Goal: Task Accomplishment & Management: Complete application form

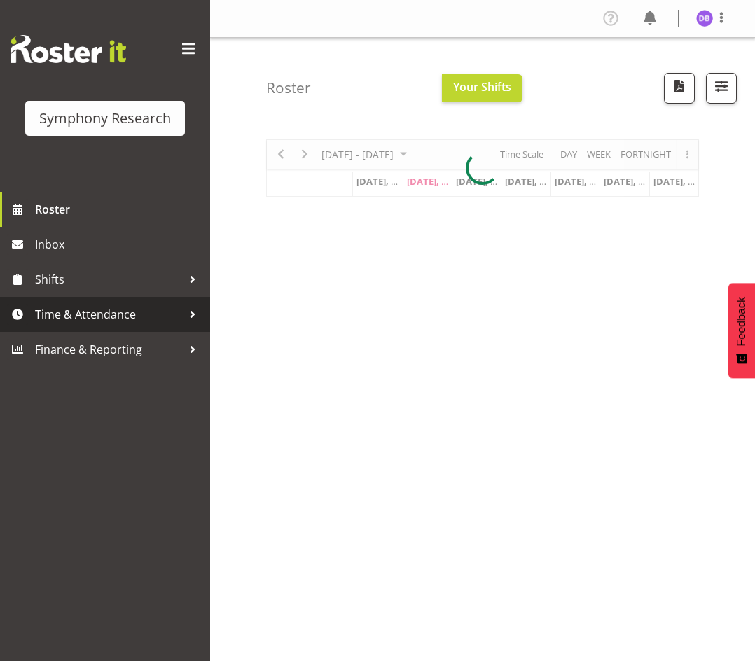
click at [70, 312] on span "Time & Attendance" at bounding box center [108, 314] width 147 height 21
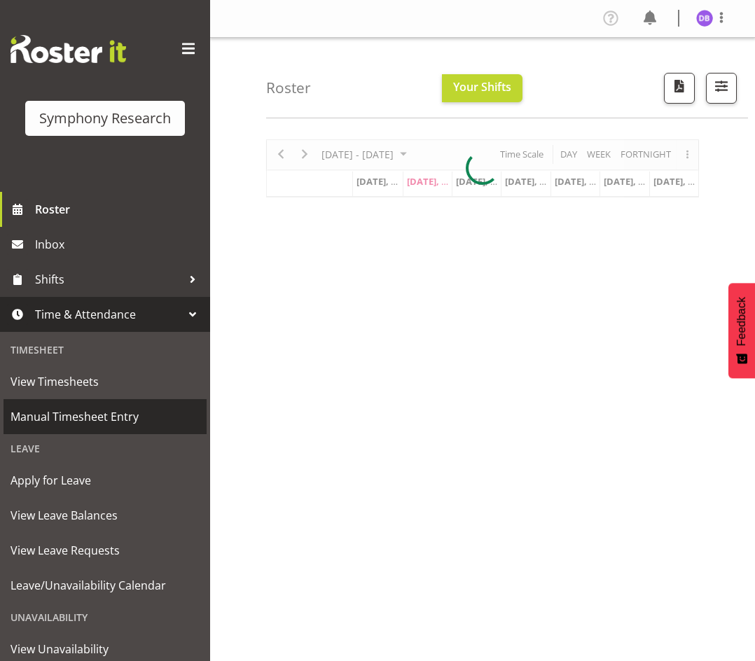
click at [66, 417] on span "Manual Timesheet Entry" at bounding box center [105, 416] width 189 height 21
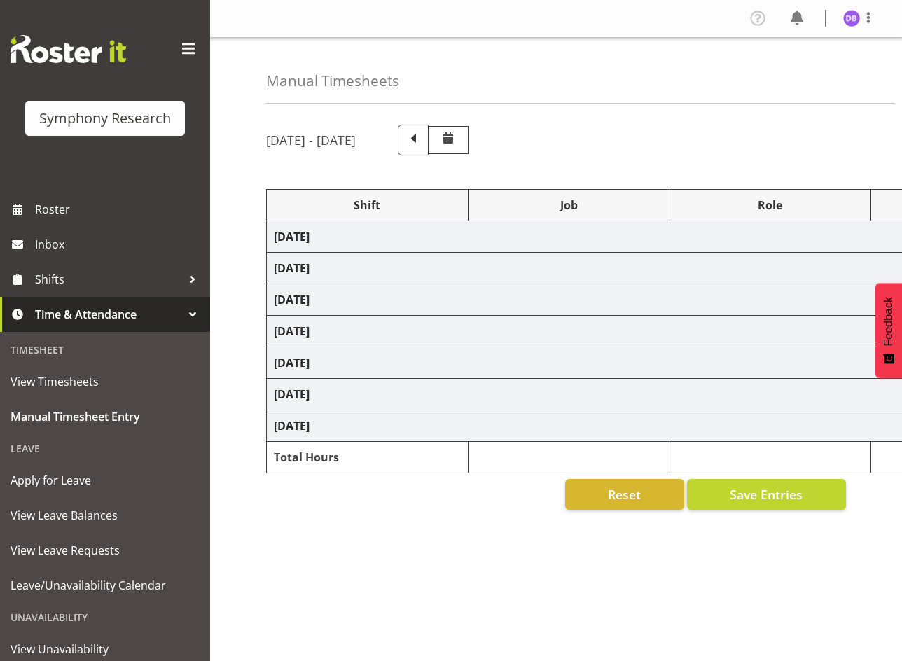
select select "26078"
select select "9426"
select select "47"
select select "26078"
select select "9636"
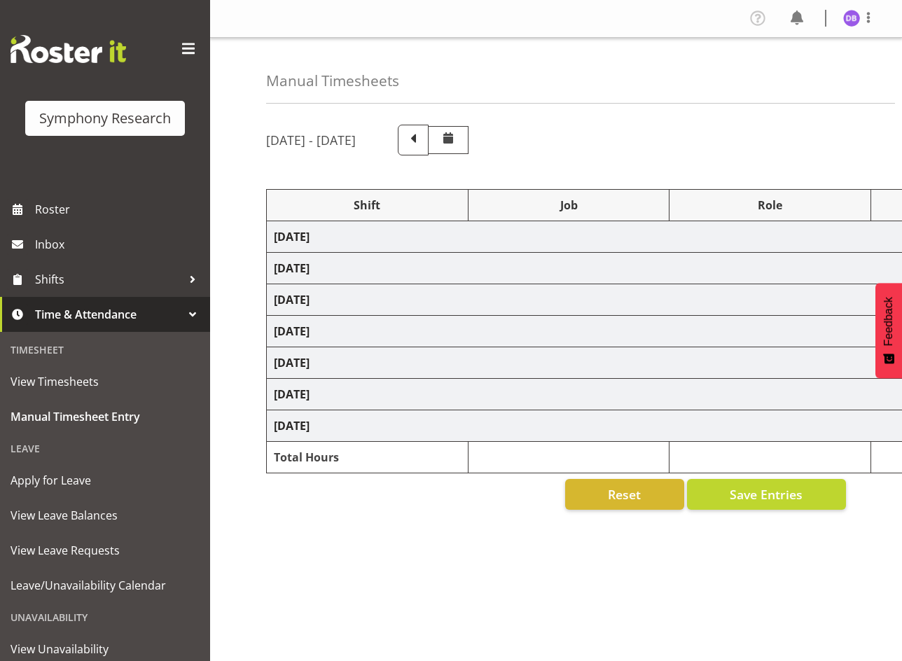
select select "47"
select select "26078"
select select "9636"
select select "47"
select select "48116"
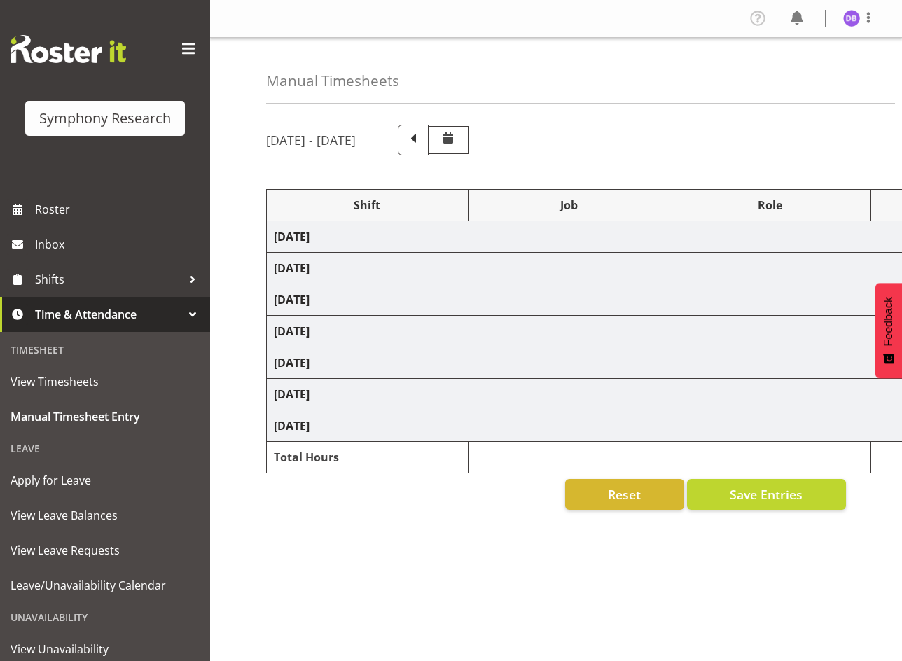
select select "10527"
select select "48116"
select select "10499"
select select "47"
select select "48116"
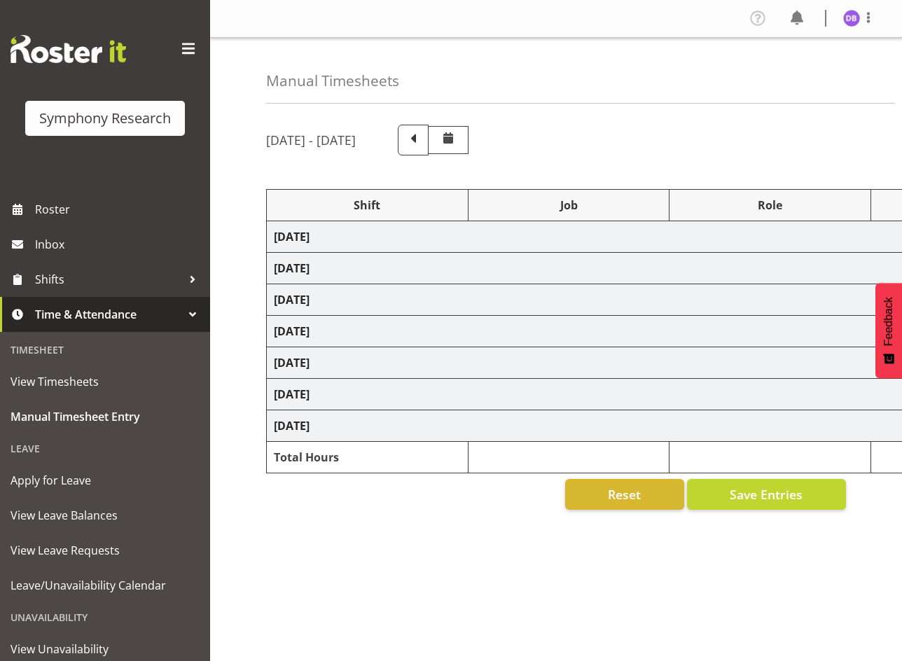
select select "9426"
select select "47"
select select "48116"
select select "10499"
select select "47"
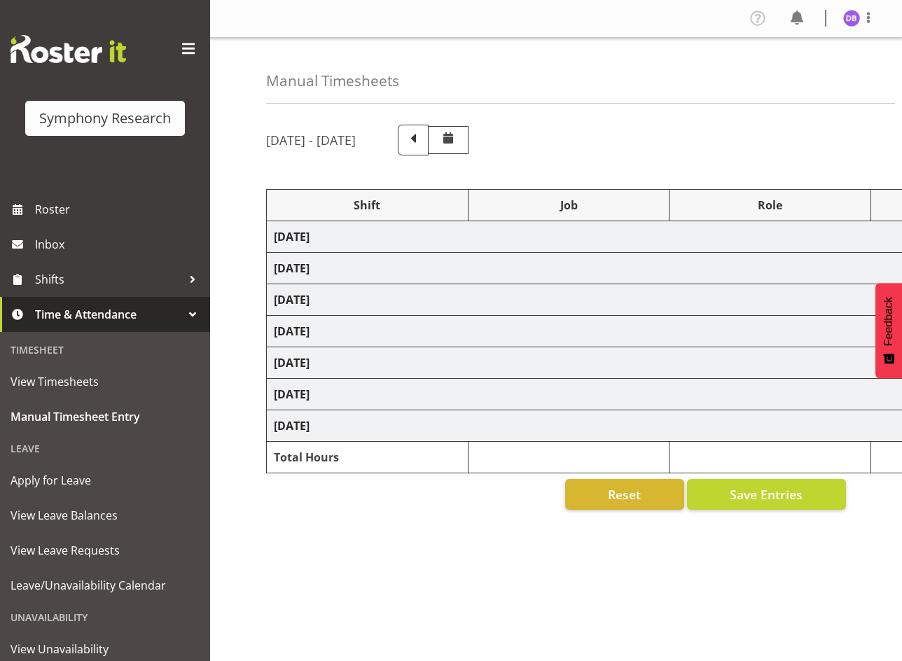
select select "48116"
select select "10499"
select select "47"
select select "26078"
select select "9636"
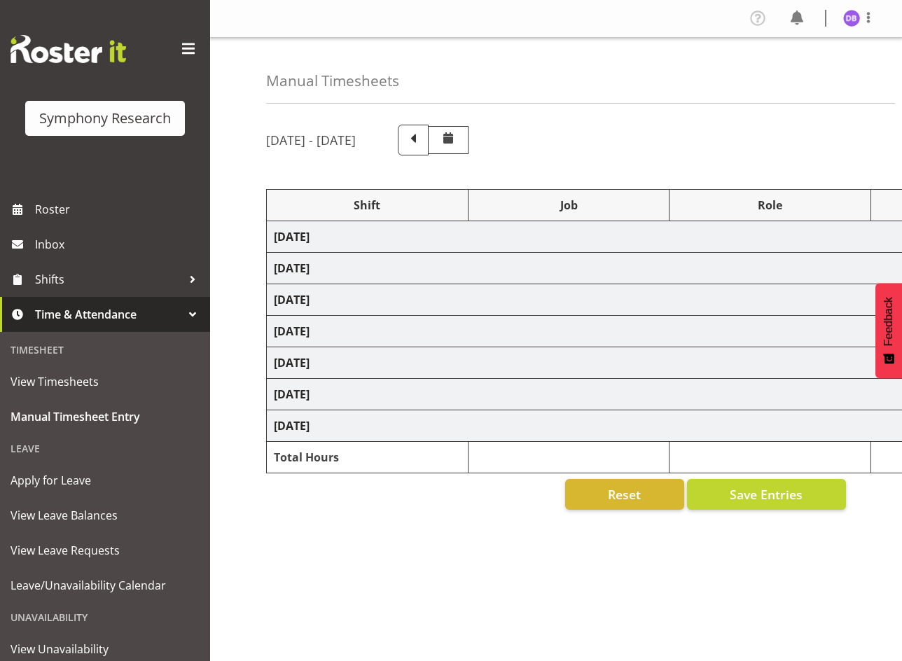
select select "47"
select select "26078"
select select "10499"
select select "47"
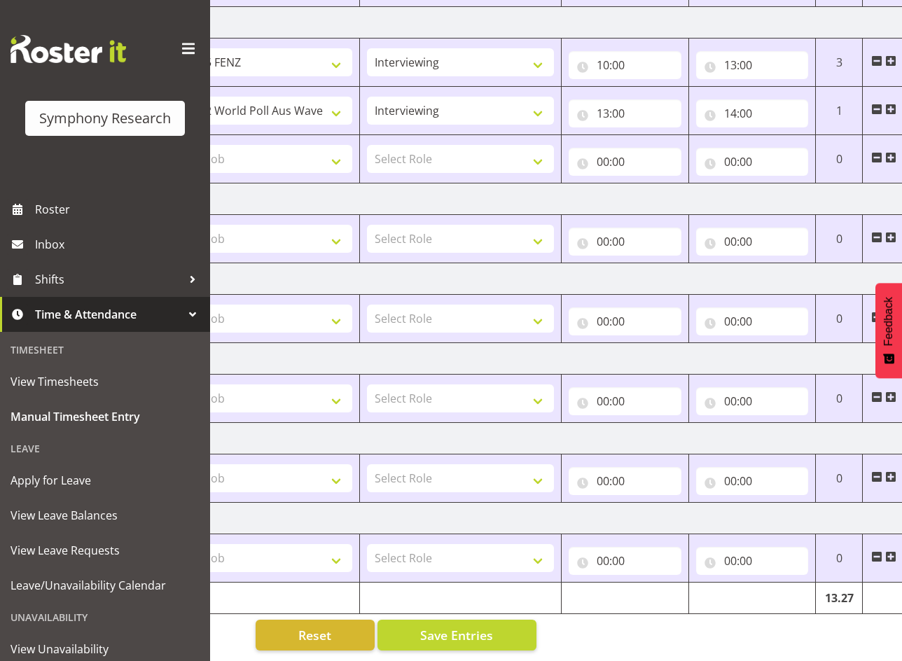
scroll to position [0, 312]
click at [737, 102] on input "14:00" at bounding box center [750, 113] width 113 height 28
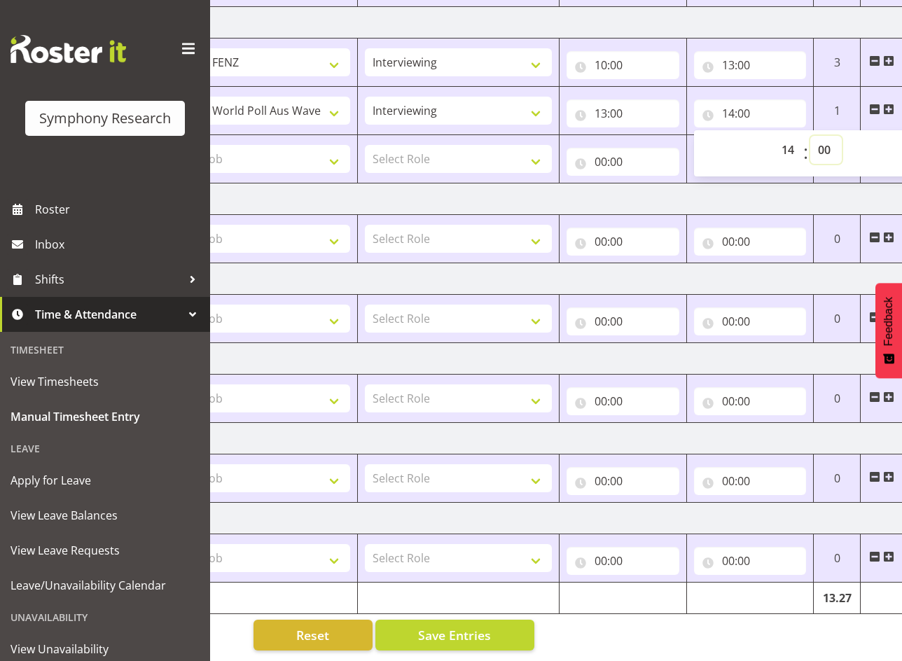
click at [826, 140] on select "00 01 02 03 04 05 06 07 08 09 10 11 12 13 14 15 16 17 18 19 20 21 22 23 24 25 2…" at bounding box center [827, 150] width 32 height 28
select select "19"
click at [811, 136] on select "00 01 02 03 04 05 06 07 08 09 10 11 12 13 14 15 16 17 18 19 20 21 22 23 24 25 2…" at bounding box center [827, 150] width 32 height 28
type input "14:19"
click at [447, 626] on span "Save Entries" at bounding box center [454, 635] width 73 height 18
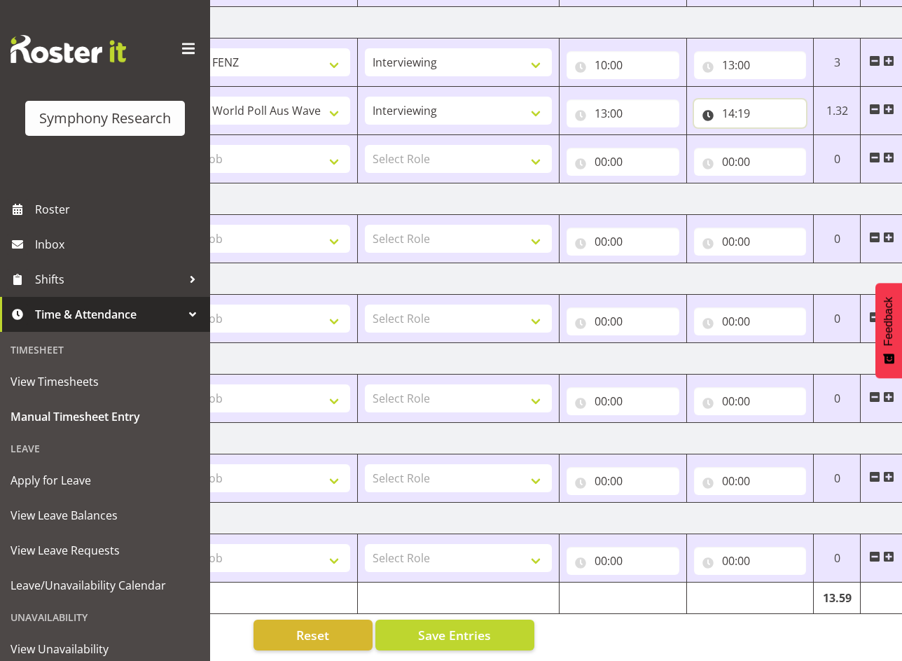
click at [735, 106] on input "14:19" at bounding box center [750, 113] width 113 height 28
click at [792, 140] on select "00 01 02 03 04 05 06 07 08 09 10 11 12 13 14 15 16 17 18 19 20 21 22 23" at bounding box center [790, 150] width 32 height 28
select select "13"
click at [774, 136] on select "00 01 02 03 04 05 06 07 08 09 10 11 12 13 14 15 16 17 18 19 20 21 22 23" at bounding box center [790, 150] width 32 height 28
type input "13:19"
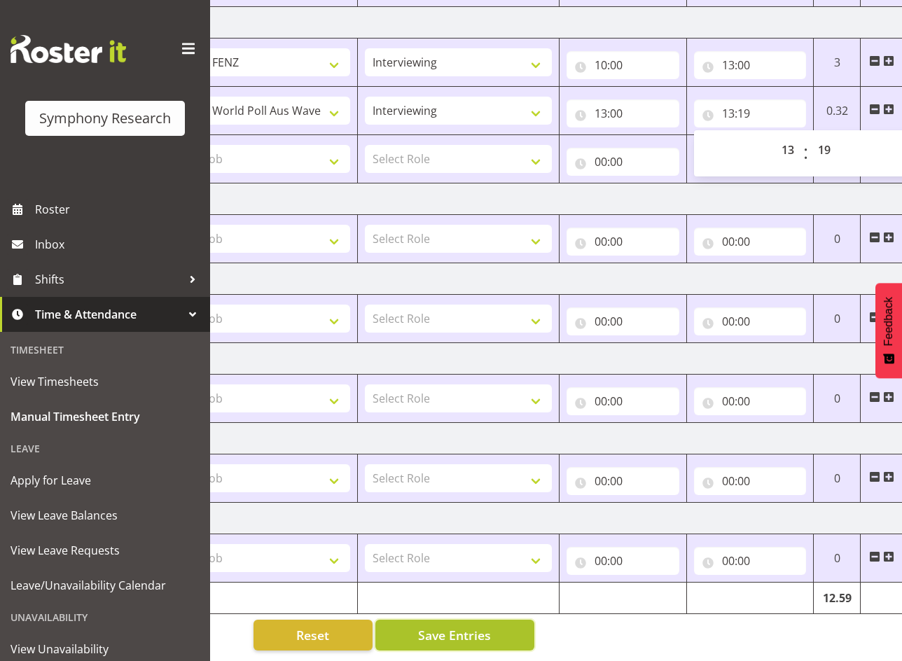
click at [456, 626] on span "Save Entries" at bounding box center [454, 635] width 73 height 18
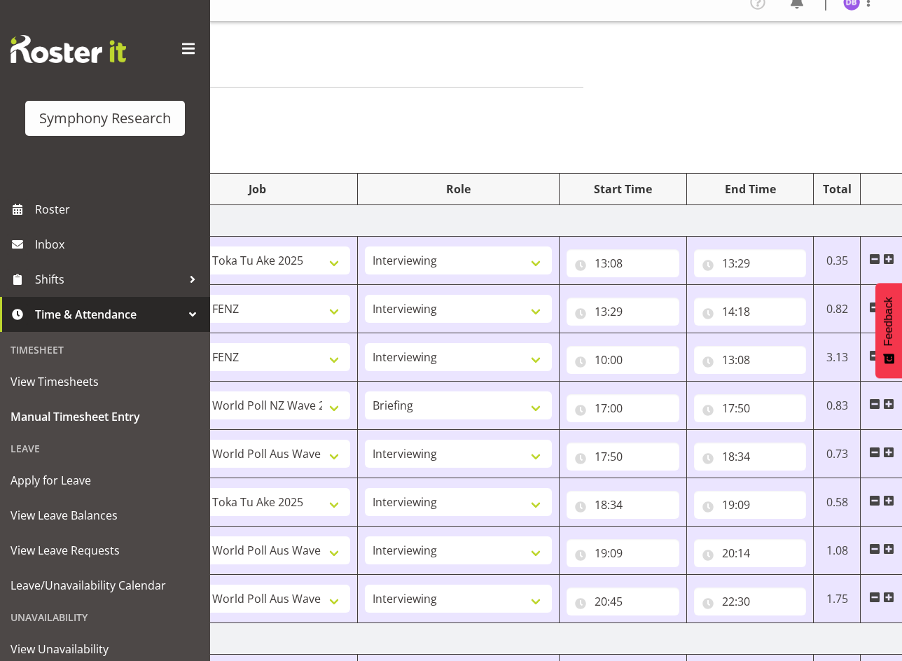
scroll to position [0, 0]
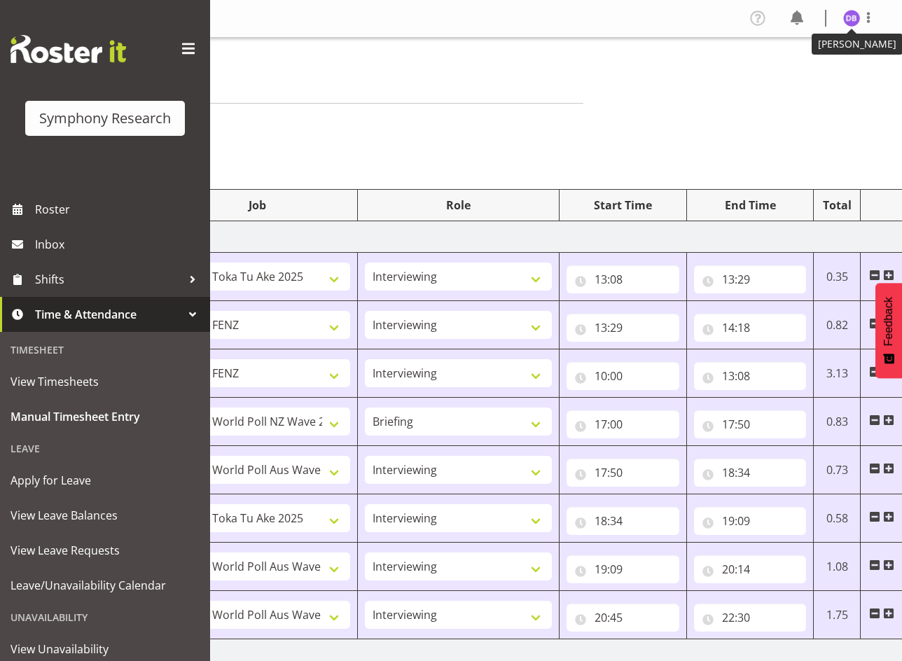
click at [854, 13] on img at bounding box center [852, 18] width 17 height 17
click at [790, 74] on link "Log Out" at bounding box center [810, 73] width 135 height 25
